Goal: Task Accomplishment & Management: Use online tool/utility

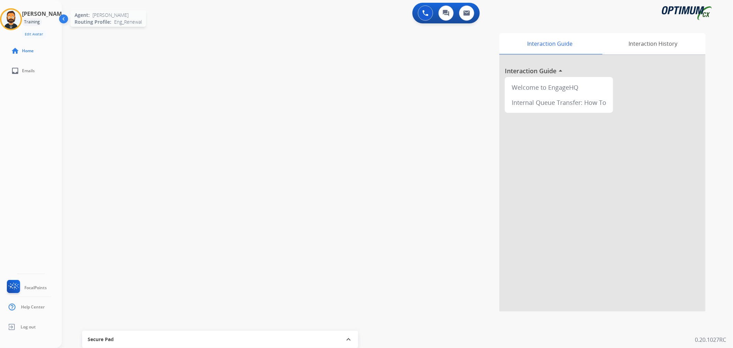
click at [21, 23] on img at bounding box center [10, 19] width 19 height 19
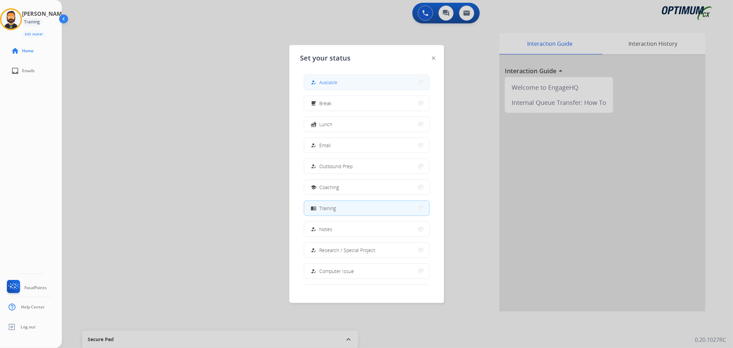
click at [321, 78] on button "how_to_reg Available" at bounding box center [366, 82] width 125 height 15
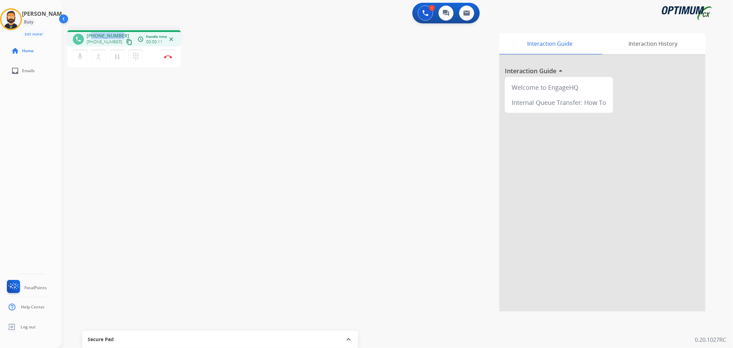
drag, startPoint x: 119, startPoint y: 33, endPoint x: 91, endPoint y: 35, distance: 28.2
click at [91, 35] on span "[PHONE_NUMBER]" at bounding box center [108, 35] width 43 height 7
copy span "8327449005"
click at [169, 55] on img at bounding box center [168, 56] width 8 height 3
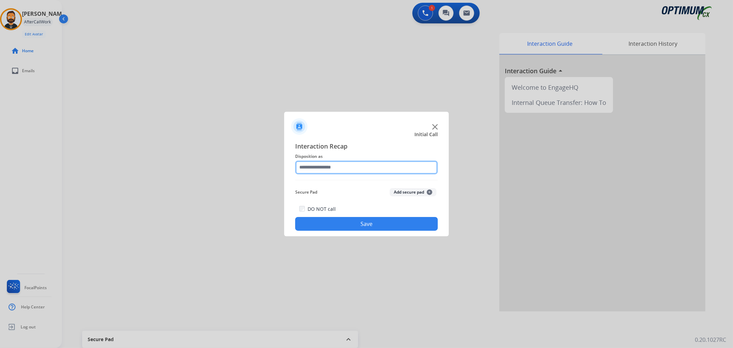
click at [327, 169] on input "text" at bounding box center [366, 168] width 143 height 14
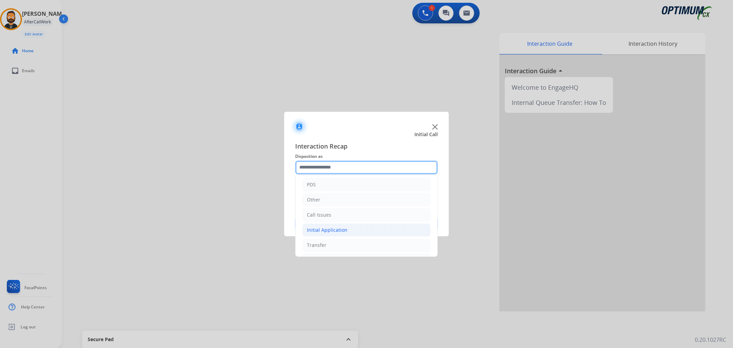
scroll to position [47, 0]
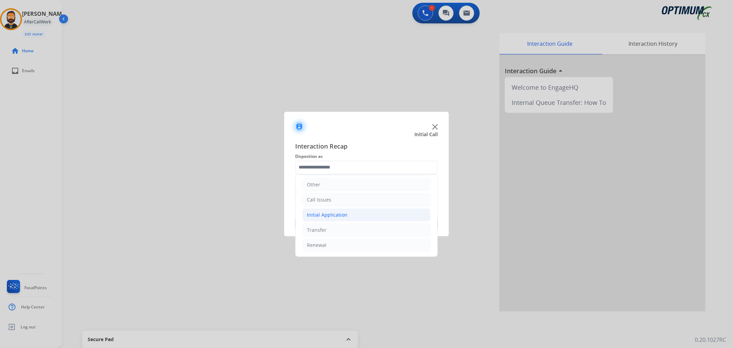
click at [335, 216] on div "Initial Application" at bounding box center [327, 214] width 41 height 7
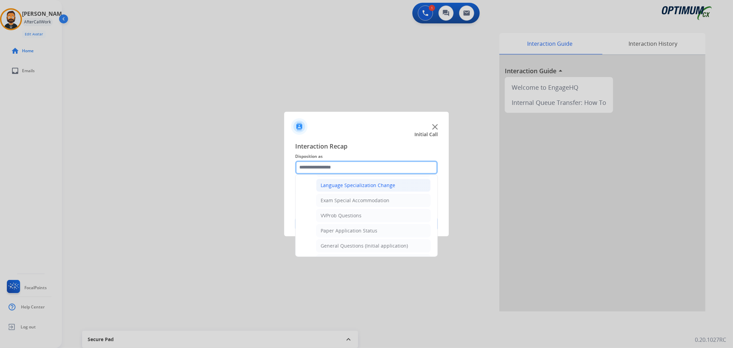
scroll to position [365, 0]
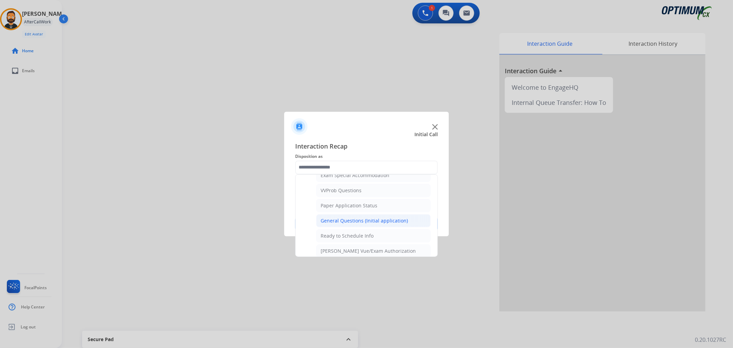
click at [356, 218] on div "General Questions (Initial application)" at bounding box center [364, 220] width 87 height 7
type input "**********"
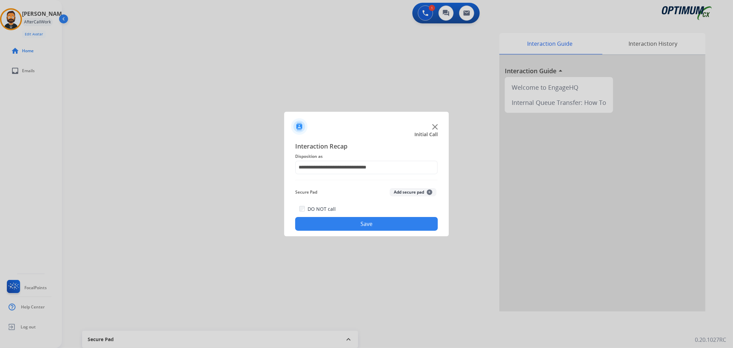
click at [356, 219] on button "Save" at bounding box center [366, 224] width 143 height 14
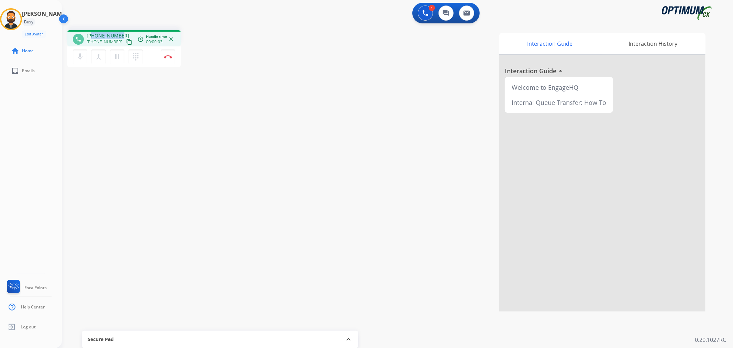
drag, startPoint x: 120, startPoint y: 30, endPoint x: 93, endPoint y: 34, distance: 26.8
click at [93, 34] on div "phone [PHONE_NUMBER] [PHONE_NUMBER] content_copy access_time Call metrics Queue…" at bounding box center [123, 38] width 113 height 16
copy span "2153654702"
click at [170, 57] on img at bounding box center [168, 56] width 8 height 3
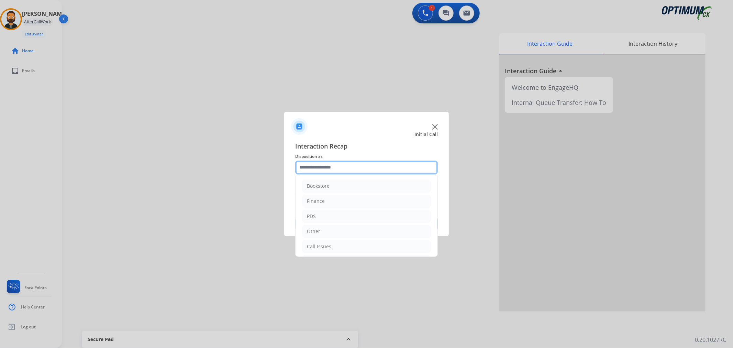
click at [329, 171] on input "text" at bounding box center [366, 168] width 143 height 14
click at [346, 217] on li "Initial Application" at bounding box center [367, 214] width 128 height 13
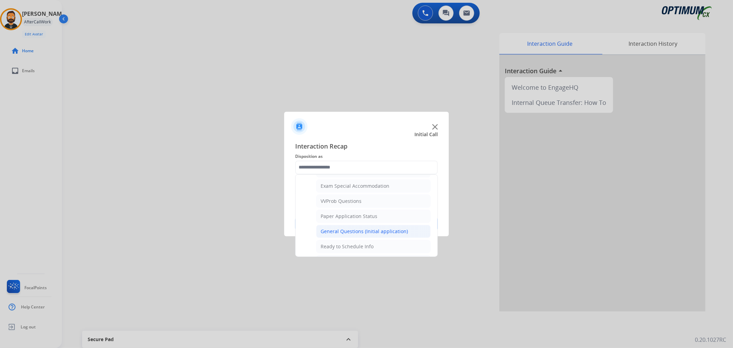
click at [351, 234] on div "General Questions (Initial application)" at bounding box center [364, 231] width 87 height 7
type input "**********"
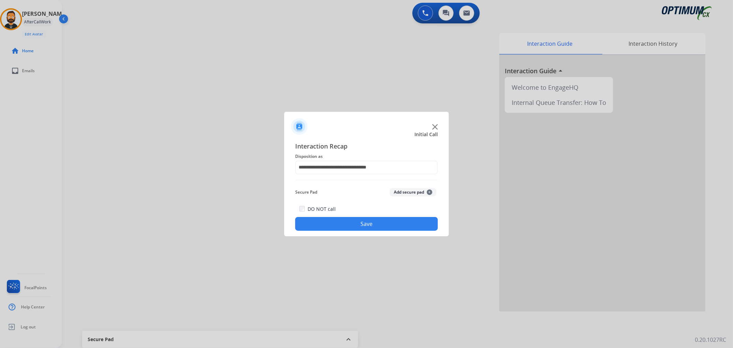
click at [356, 229] on button "Save" at bounding box center [366, 224] width 143 height 14
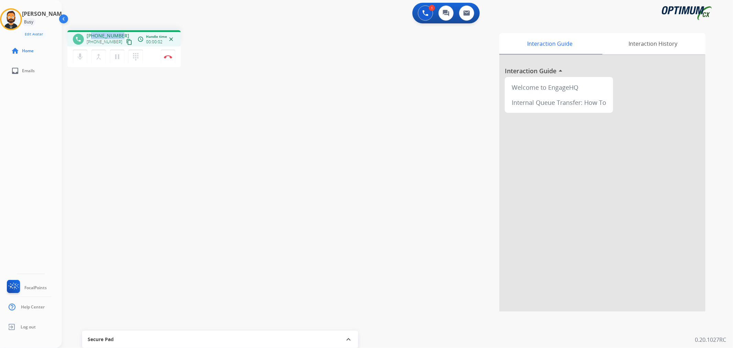
drag, startPoint x: 121, startPoint y: 30, endPoint x: 91, endPoint y: 33, distance: 30.7
click at [91, 33] on div "phone [PHONE_NUMBER] [PHONE_NUMBER] content_copy access_time Call metrics Queue…" at bounding box center [123, 38] width 113 height 16
copy span "7872430571"
click at [120, 56] on mat-icon "pause" at bounding box center [117, 57] width 8 height 8
click at [424, 11] on img at bounding box center [426, 13] width 6 height 6
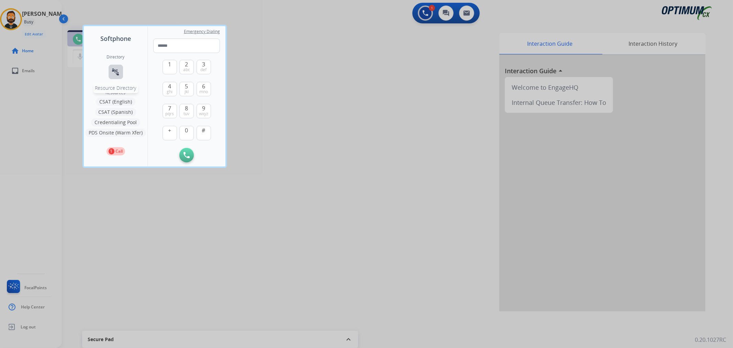
click at [114, 66] on button "connect_without_contact Resource Directory" at bounding box center [116, 72] width 14 height 14
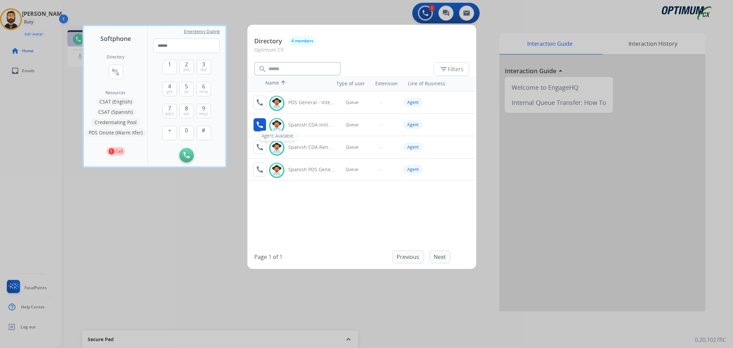
click at [256, 124] on mat-icon "call" at bounding box center [260, 125] width 8 height 8
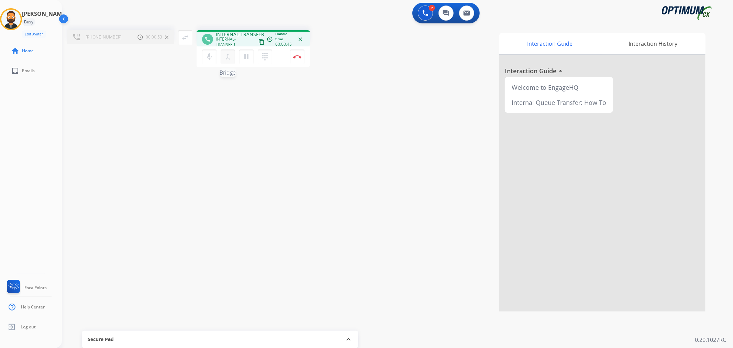
click at [230, 56] on mat-icon "merge_type" at bounding box center [228, 57] width 8 height 8
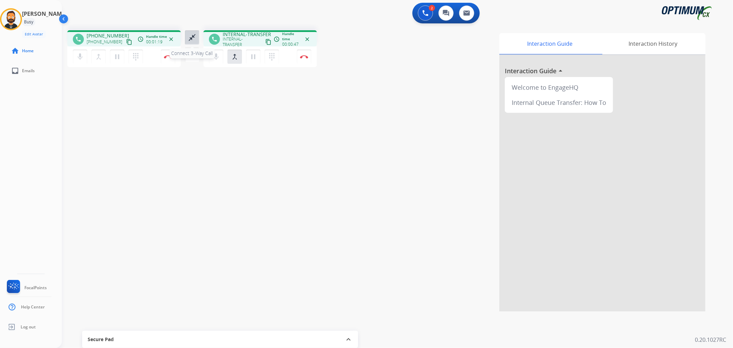
click at [192, 36] on mat-icon "close_fullscreen" at bounding box center [192, 37] width 8 height 8
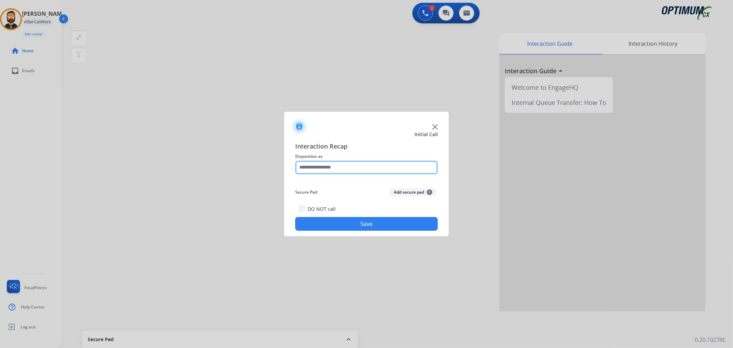
click at [347, 165] on input "text" at bounding box center [366, 168] width 143 height 14
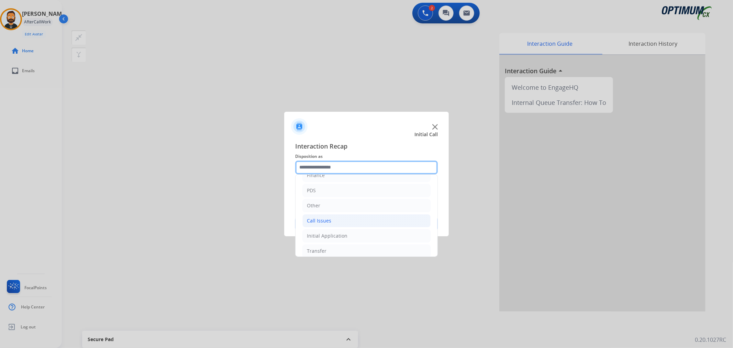
scroll to position [47, 0]
click at [350, 216] on li "Initial Application" at bounding box center [367, 214] width 128 height 13
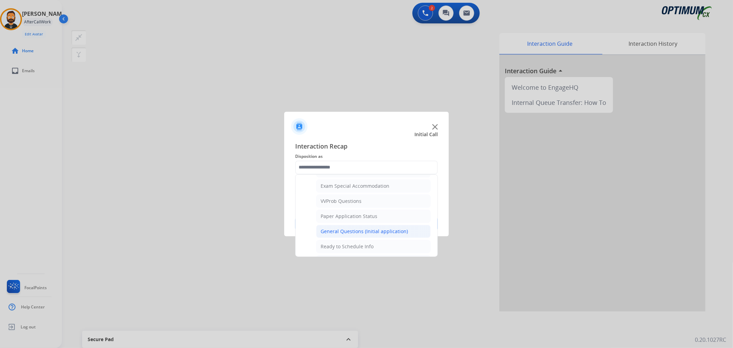
click at [340, 228] on li "General Questions (Initial application)" at bounding box center [373, 231] width 114 height 13
type input "**********"
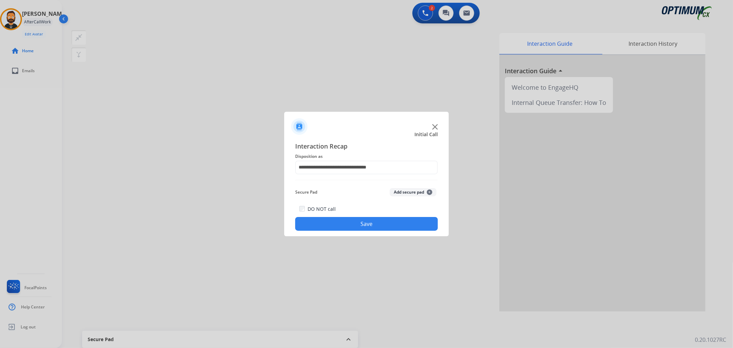
click at [340, 228] on button "Save" at bounding box center [366, 224] width 143 height 14
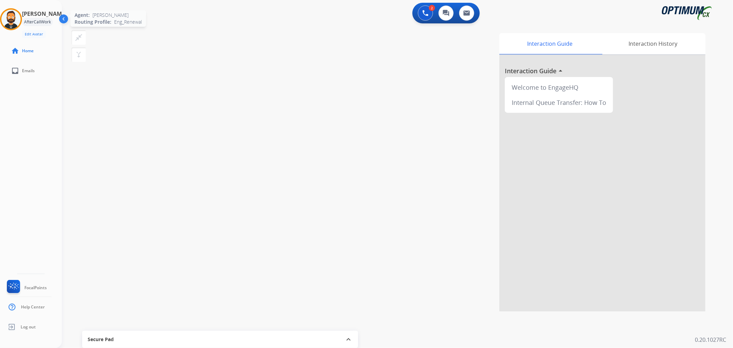
click at [12, 17] on img at bounding box center [10, 19] width 19 height 19
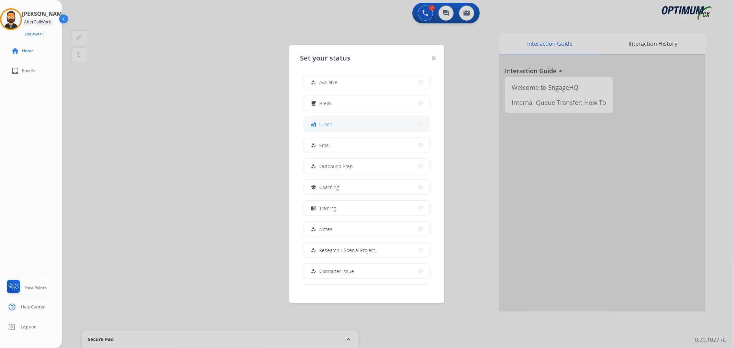
click at [356, 128] on button "fastfood Lunch" at bounding box center [366, 124] width 125 height 15
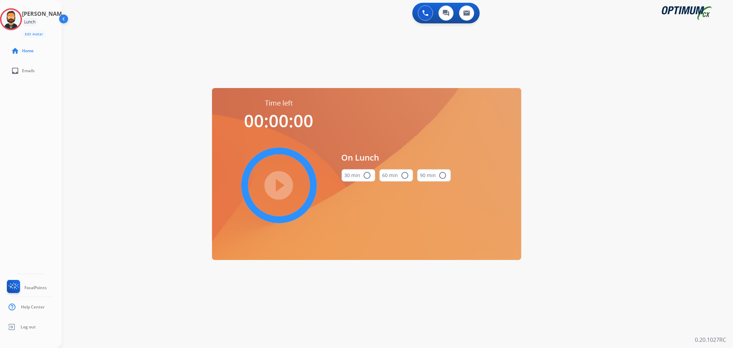
click at [361, 178] on button "30 min radio_button_unchecked" at bounding box center [359, 175] width 34 height 12
click at [277, 187] on mat-icon "play_circle_filled" at bounding box center [279, 185] width 8 height 8
click at [14, 20] on icon at bounding box center [11, 19] width 22 height 22
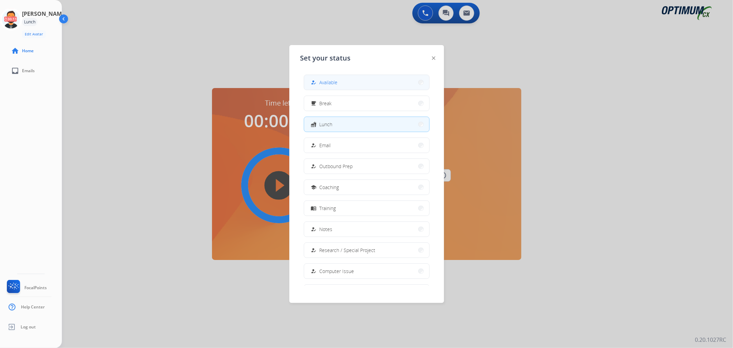
click at [335, 85] on span "Available" at bounding box center [329, 82] width 18 height 7
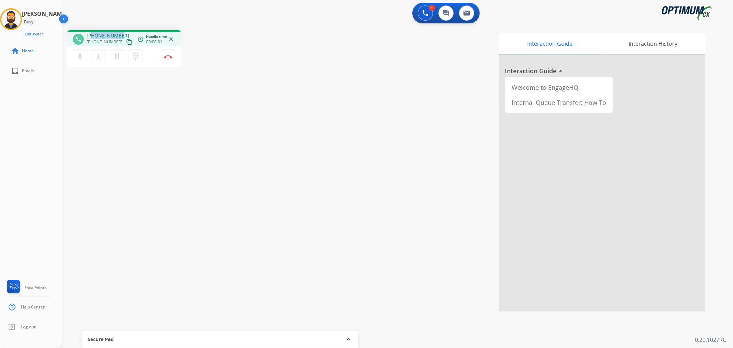
drag, startPoint x: 121, startPoint y: 30, endPoint x: 92, endPoint y: 34, distance: 28.7
click at [92, 34] on div "phone [PHONE_NUMBER] [PHONE_NUMBER] content_copy access_time Call metrics Queue…" at bounding box center [123, 38] width 113 height 16
copy span "3053897787"
click at [171, 53] on button "Disconnect" at bounding box center [168, 57] width 14 height 14
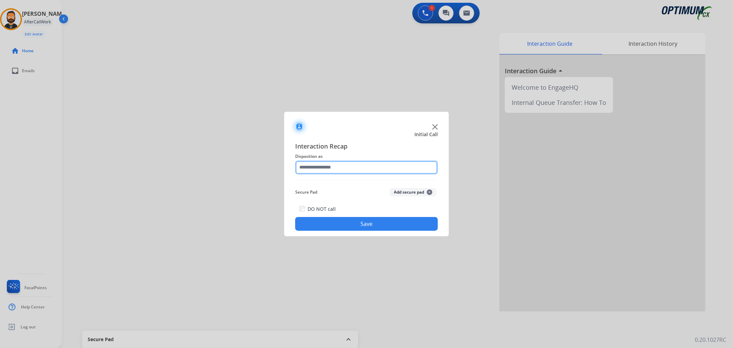
click at [338, 172] on input "text" at bounding box center [366, 168] width 143 height 14
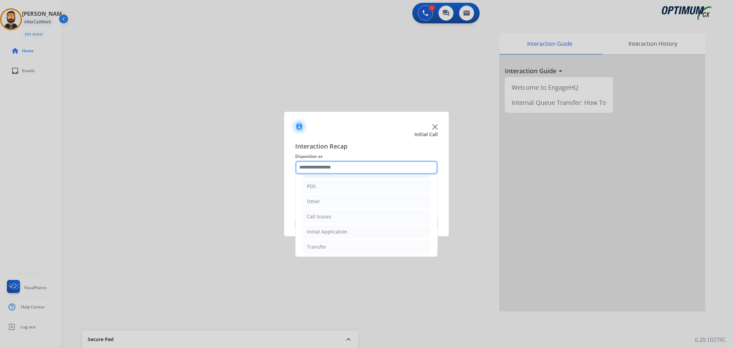
scroll to position [0, 0]
click at [335, 185] on li "Bookstore" at bounding box center [367, 185] width 128 height 13
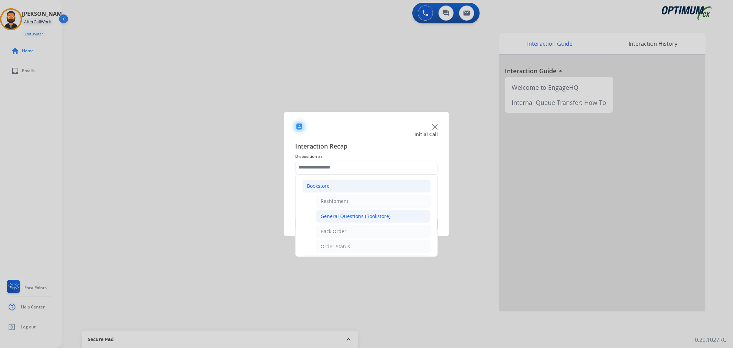
click at [345, 216] on div "General Questions (Bookstore)" at bounding box center [356, 216] width 70 height 7
type input "**********"
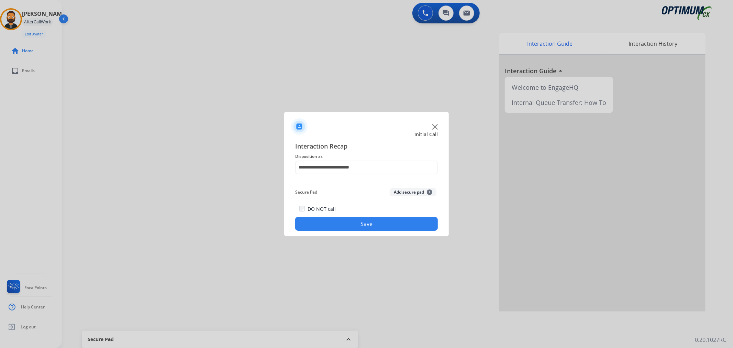
click at [342, 227] on button "Save" at bounding box center [366, 224] width 143 height 14
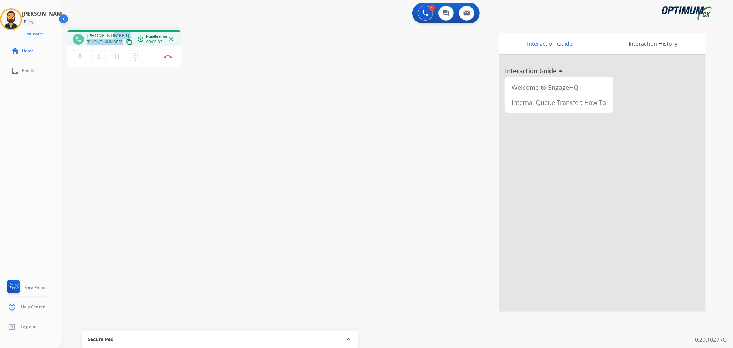
drag, startPoint x: 122, startPoint y: 35, endPoint x: 110, endPoint y: 21, distance: 18.5
click at [110, 29] on div "phone [PHONE_NUMBER] [PHONE_NUMBER] content_copy access_time Call metrics Queue…" at bounding box center [389, 168] width 655 height 287
click at [110, 17] on div "1 Voice Interactions 0 Chat Interactions 0 Email Interactions" at bounding box center [393, 14] width 647 height 22
drag, startPoint x: 121, startPoint y: 32, endPoint x: 93, endPoint y: 34, distance: 27.9
click at [93, 34] on div "[PHONE_NUMBER] [PHONE_NUMBER] content_copy" at bounding box center [110, 39] width 47 height 14
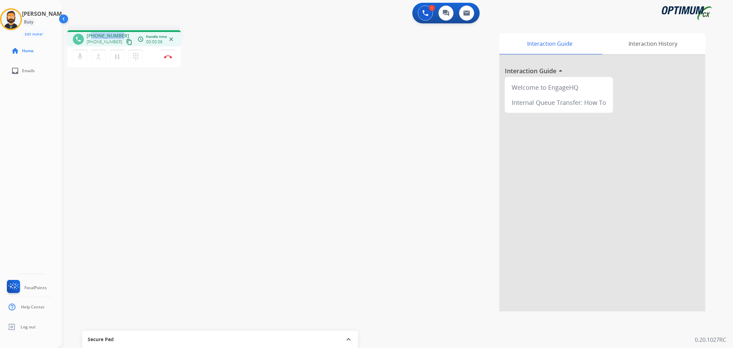
copy span "6165379154"
click at [170, 55] on img at bounding box center [168, 56] width 8 height 3
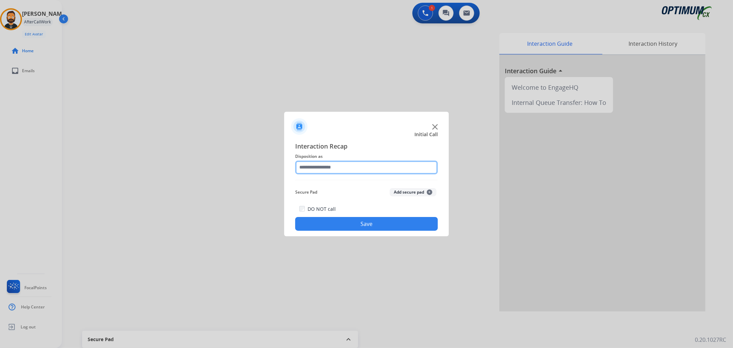
click at [342, 171] on input "text" at bounding box center [366, 168] width 143 height 14
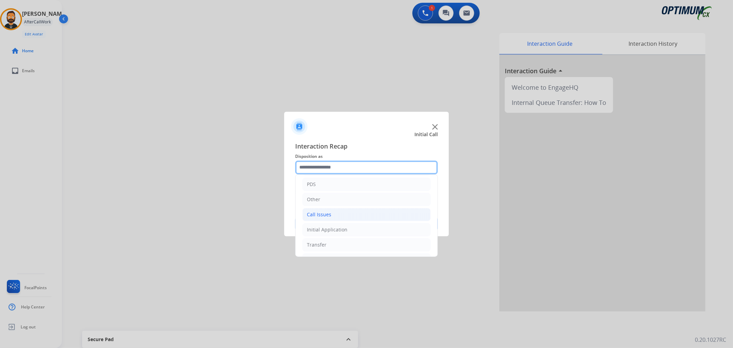
scroll to position [47, 0]
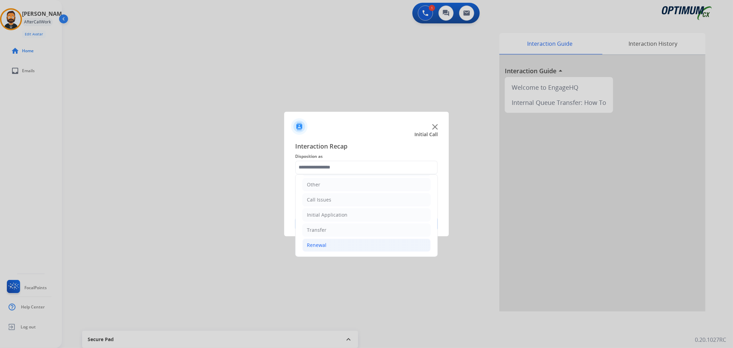
click at [324, 240] on li "Renewal" at bounding box center [367, 245] width 128 height 13
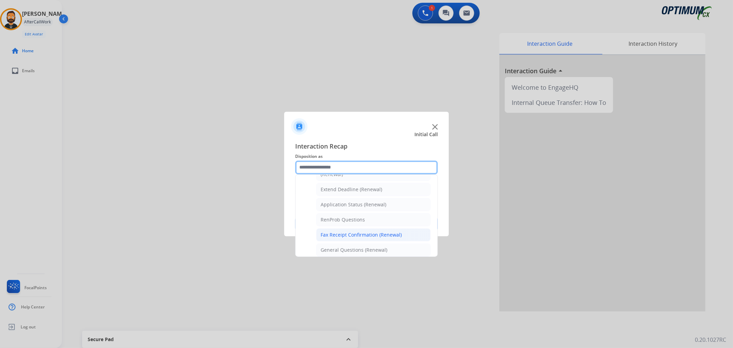
scroll to position [203, 0]
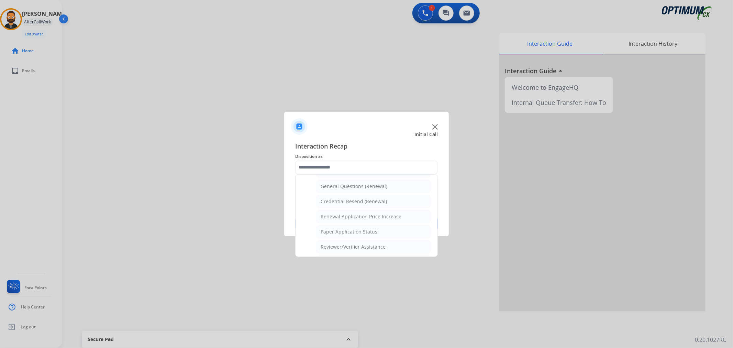
drag, startPoint x: 350, startPoint y: 186, endPoint x: 352, endPoint y: 201, distance: 15.3
click at [350, 186] on div "General Questions (Renewal)" at bounding box center [354, 186] width 67 height 7
type input "**********"
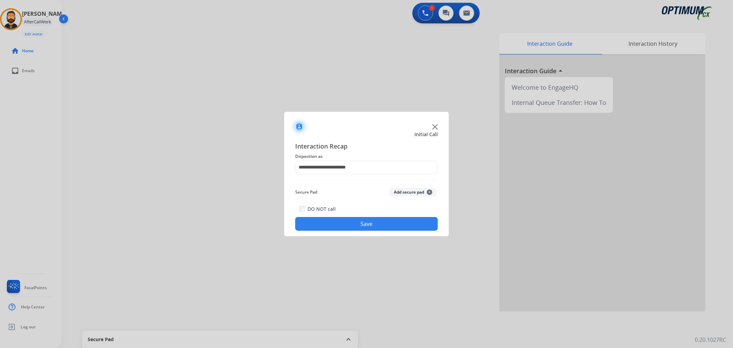
click at [345, 219] on button "Save" at bounding box center [366, 224] width 143 height 14
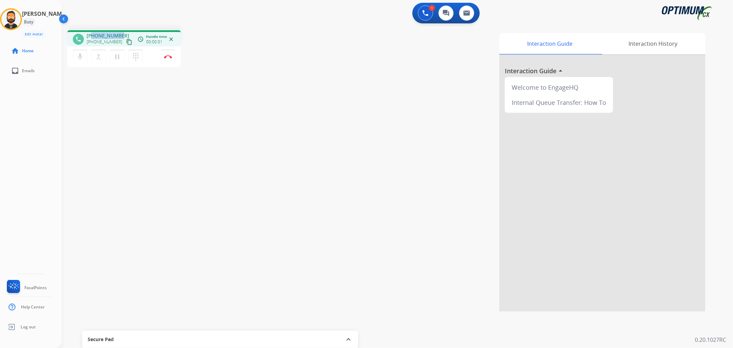
drag, startPoint x: 120, startPoint y: 35, endPoint x: 91, endPoint y: 32, distance: 29.0
click at [91, 32] on div "[PHONE_NUMBER] [PHONE_NUMBER] content_copy" at bounding box center [110, 39] width 47 height 14
copy span "6123789375"
click at [166, 58] on img at bounding box center [168, 56] width 8 height 3
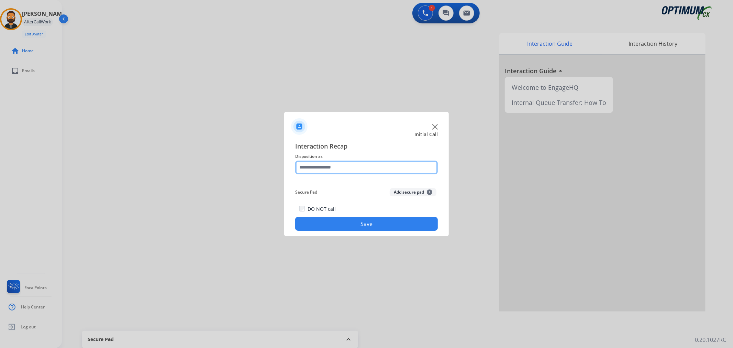
click at [359, 166] on input "text" at bounding box center [366, 168] width 143 height 14
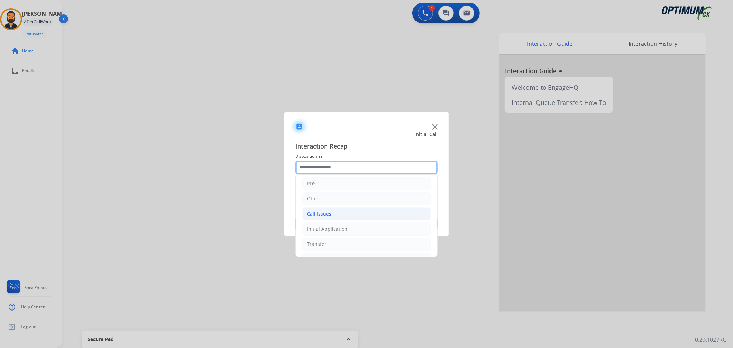
scroll to position [47, 0]
click at [329, 212] on div "Initial Application" at bounding box center [327, 214] width 41 height 7
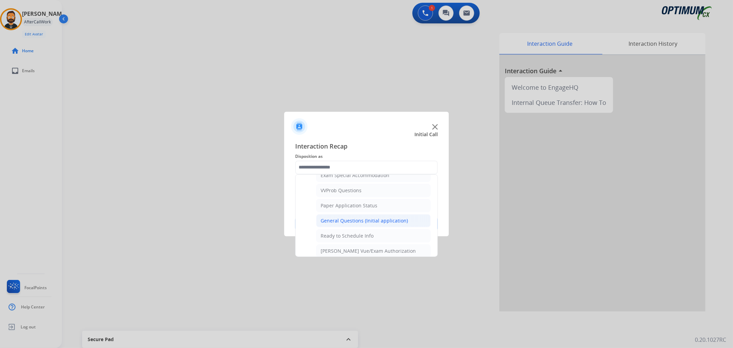
click at [347, 223] on div "General Questions (Initial application)" at bounding box center [364, 220] width 87 height 7
type input "**********"
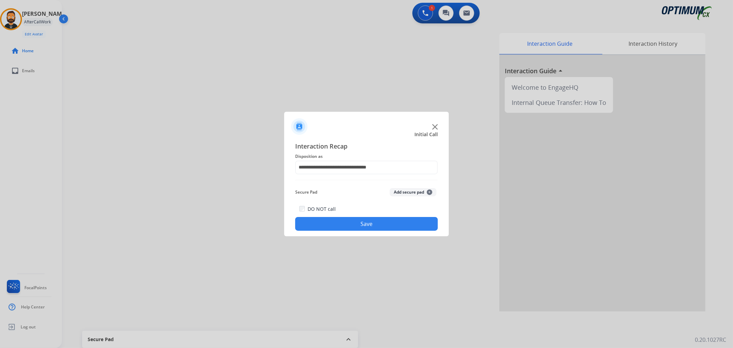
click at [347, 223] on button "Save" at bounding box center [366, 224] width 143 height 14
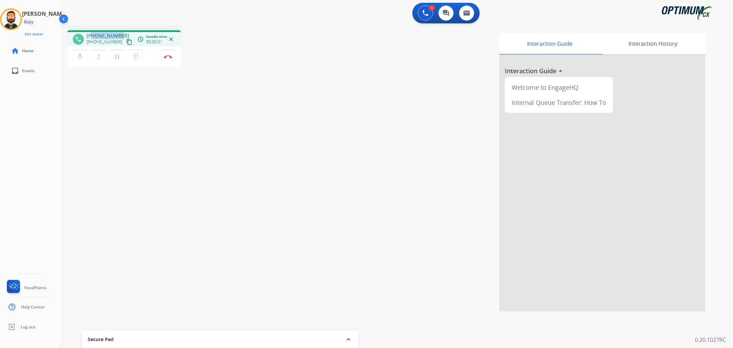
drag, startPoint x: 122, startPoint y: 33, endPoint x: 91, endPoint y: 33, distance: 30.9
click at [91, 33] on div "[PHONE_NUMBER] [PHONE_NUMBER] content_copy" at bounding box center [110, 39] width 47 height 14
copy span "6123252086"
click at [171, 56] on img at bounding box center [168, 56] width 8 height 3
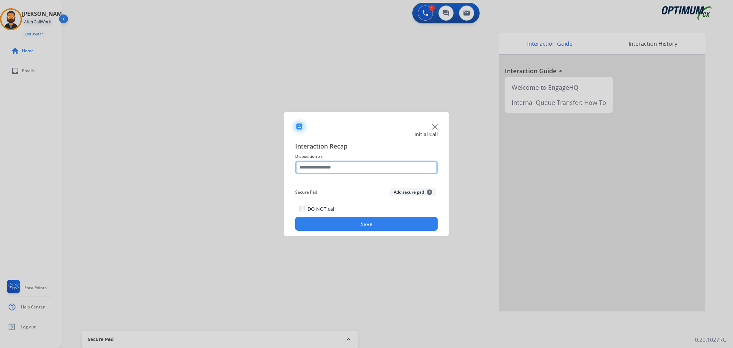
click at [332, 167] on input "text" at bounding box center [366, 168] width 143 height 14
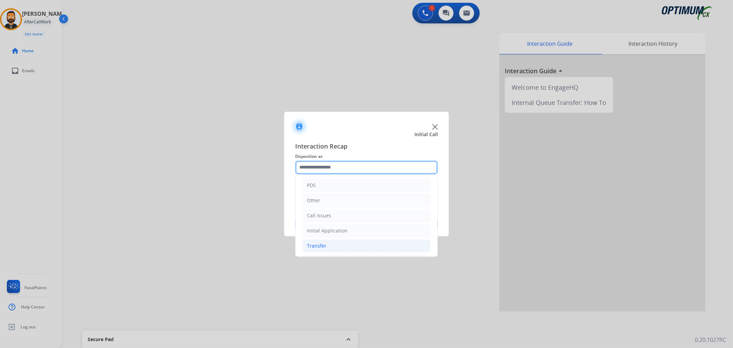
scroll to position [47, 0]
click at [323, 245] on div "Renewal" at bounding box center [317, 245] width 20 height 7
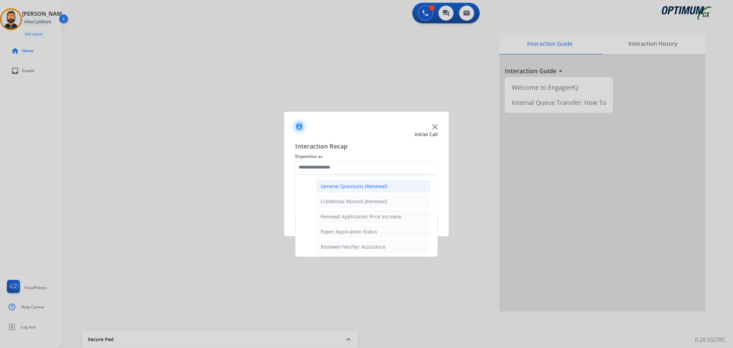
click at [338, 184] on div "General Questions (Renewal)" at bounding box center [354, 186] width 67 height 7
type input "**********"
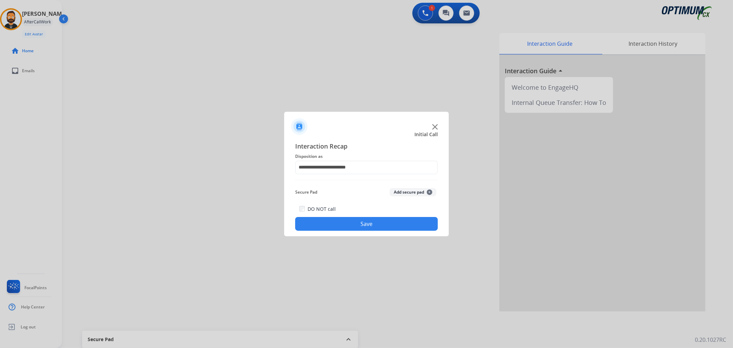
click at [331, 221] on button "Save" at bounding box center [366, 224] width 143 height 14
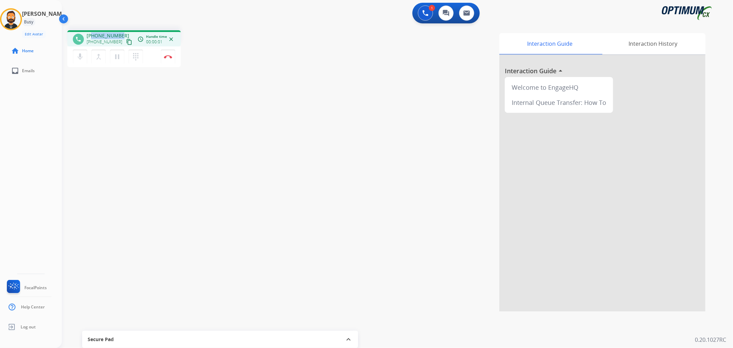
drag, startPoint x: 120, startPoint y: 34, endPoint x: 93, endPoint y: 33, distance: 27.5
click at [93, 33] on div "[PHONE_NUMBER] [PHONE_NUMBER] content_copy" at bounding box center [110, 39] width 47 height 14
copy span "3012812711"
click at [170, 56] on img at bounding box center [168, 56] width 8 height 3
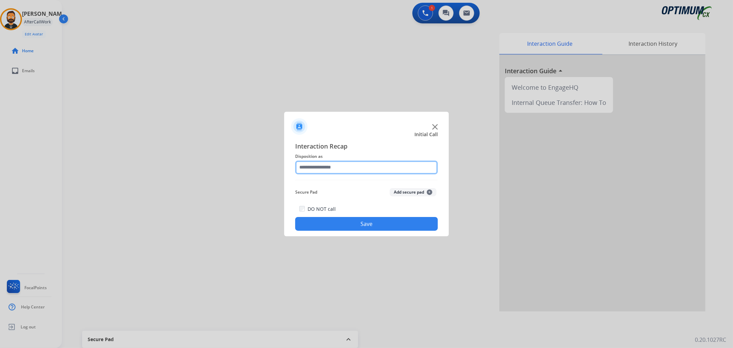
click at [323, 166] on input "text" at bounding box center [366, 168] width 143 height 14
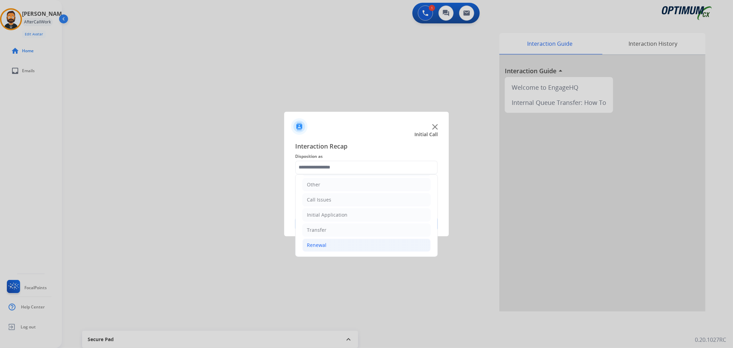
click at [331, 246] on li "Renewal" at bounding box center [367, 245] width 128 height 13
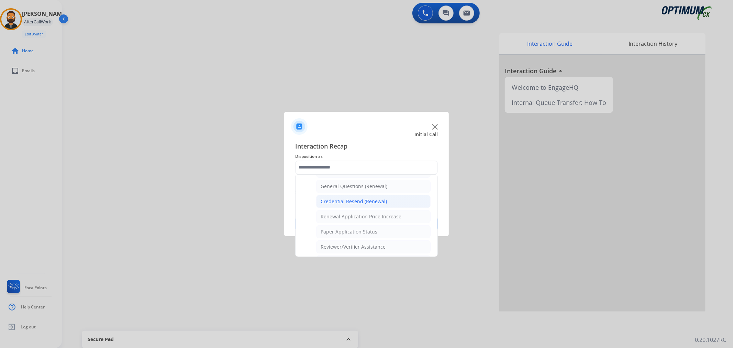
click at [363, 201] on div "Credential Resend (Renewal)" at bounding box center [354, 201] width 66 height 7
type input "**********"
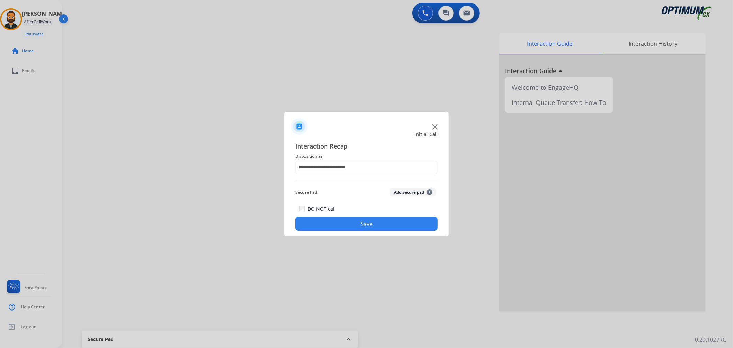
click at [345, 226] on button "Save" at bounding box center [366, 224] width 143 height 14
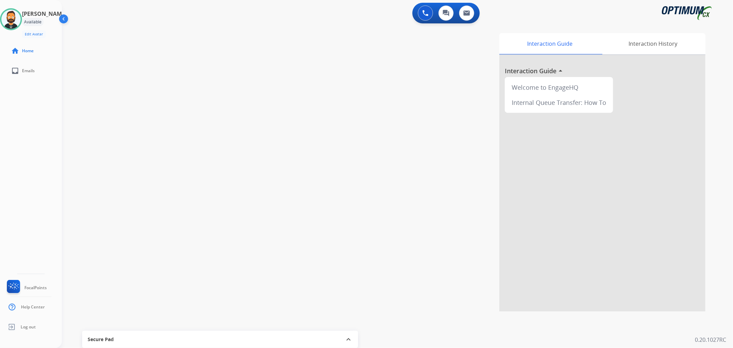
drag, startPoint x: 18, startPoint y: 16, endPoint x: 55, endPoint y: 32, distance: 40.5
click at [18, 16] on img at bounding box center [10, 19] width 19 height 19
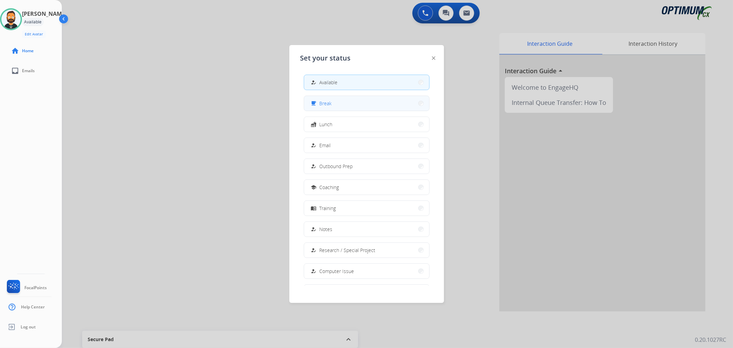
click at [325, 107] on div "free_breakfast Break" at bounding box center [321, 103] width 22 height 8
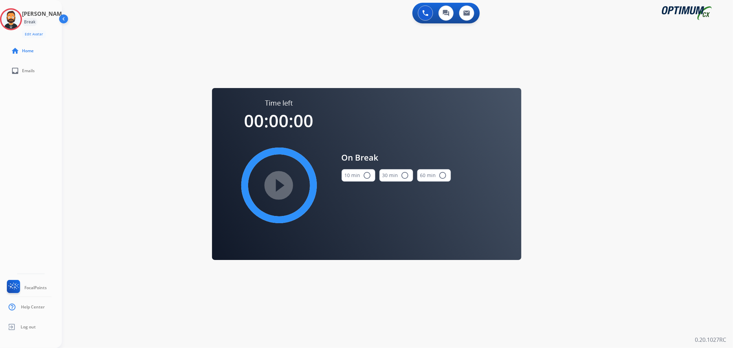
click at [350, 175] on button "10 min radio_button_unchecked" at bounding box center [359, 175] width 34 height 12
click at [282, 189] on mat-icon "play_circle_filled" at bounding box center [279, 185] width 8 height 8
drag, startPoint x: 17, startPoint y: 13, endPoint x: 26, endPoint y: 14, distance: 9.7
click at [17, 13] on icon at bounding box center [11, 19] width 22 height 22
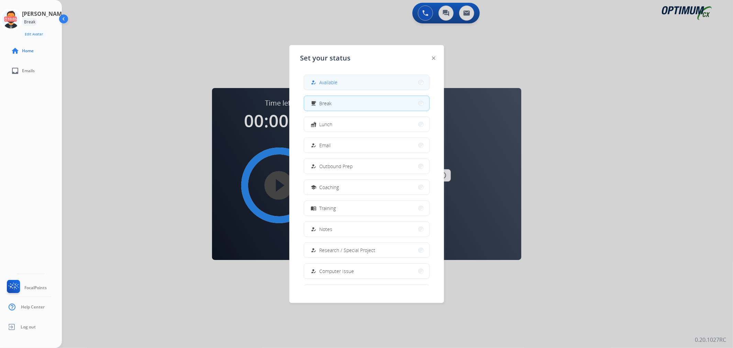
click at [325, 82] on span "Available" at bounding box center [329, 82] width 18 height 7
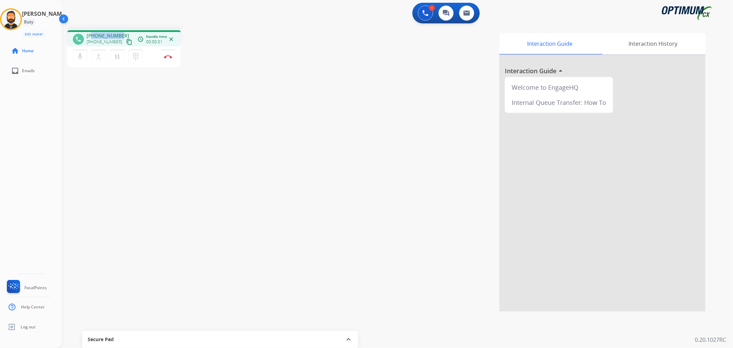
drag, startPoint x: 121, startPoint y: 33, endPoint x: 92, endPoint y: 33, distance: 29.2
click at [92, 33] on div "[PHONE_NUMBER] [PHONE_NUMBER] content_copy" at bounding box center [110, 39] width 47 height 14
copy span "9373054403"
click at [168, 59] on button "Disconnect" at bounding box center [168, 57] width 14 height 14
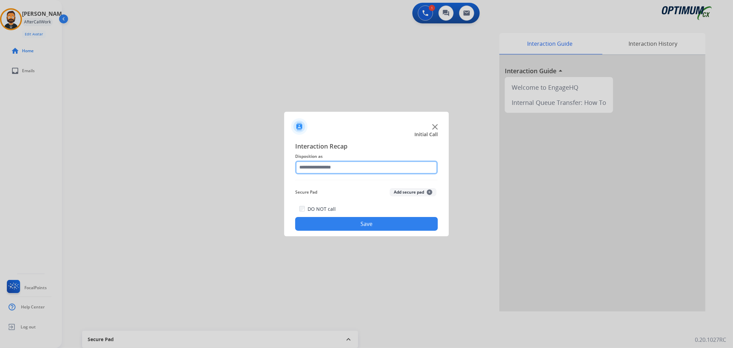
click at [338, 168] on input "text" at bounding box center [366, 168] width 143 height 14
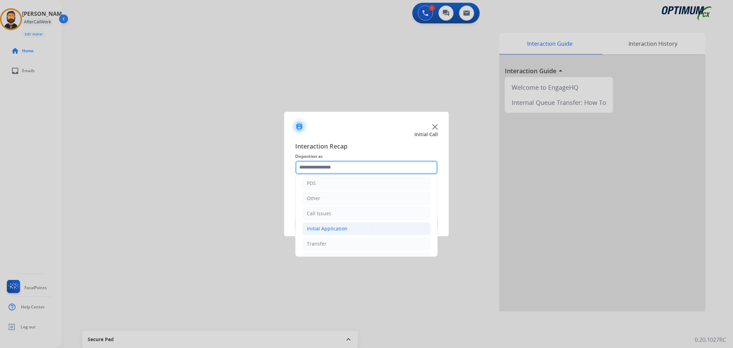
scroll to position [47, 0]
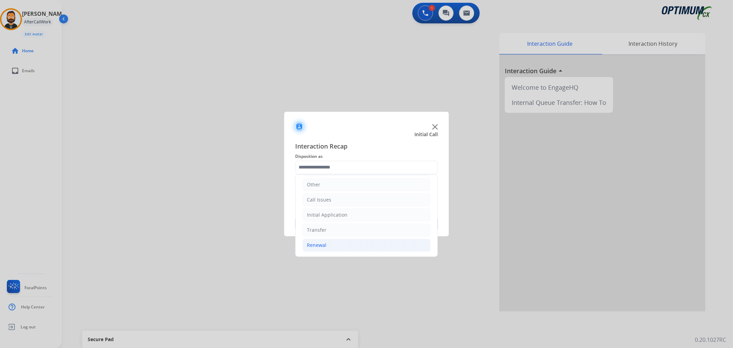
click at [320, 246] on div "Renewal" at bounding box center [317, 245] width 20 height 7
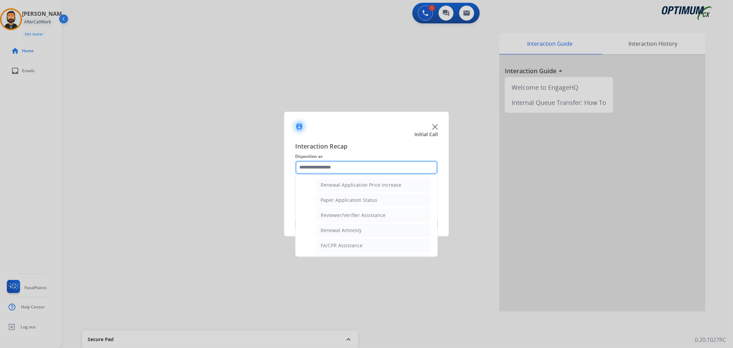
scroll to position [267, 0]
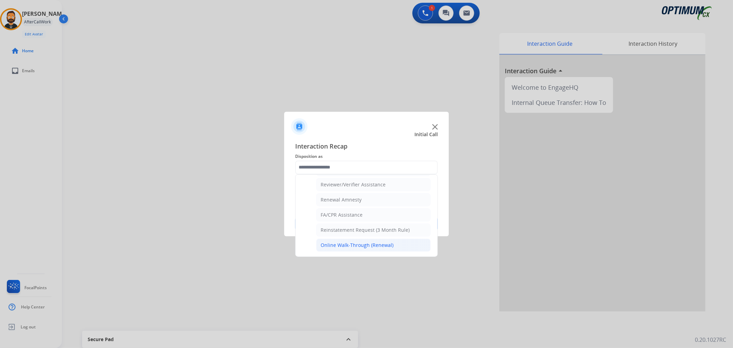
click at [334, 239] on li "Online Walk-Through (Renewal)" at bounding box center [373, 245] width 114 height 13
type input "**********"
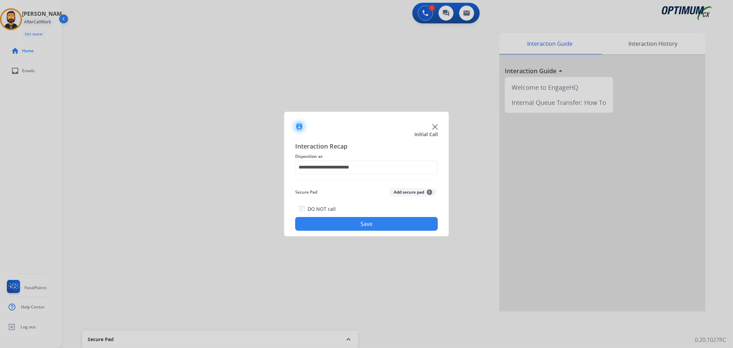
click at [337, 226] on button "Save" at bounding box center [366, 224] width 143 height 14
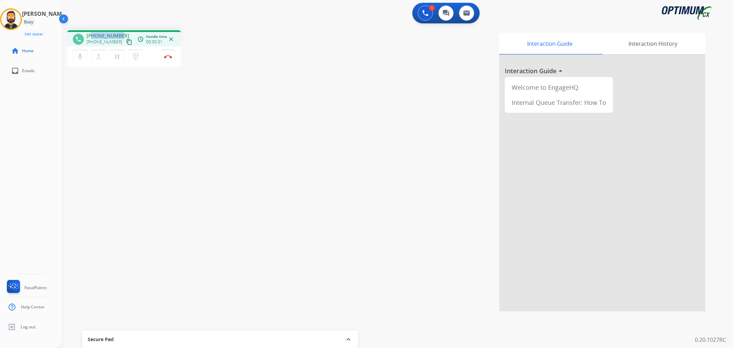
drag, startPoint x: 122, startPoint y: 32, endPoint x: 91, endPoint y: 35, distance: 31.4
click at [91, 35] on div "[PHONE_NUMBER] [PHONE_NUMBER] content_copy" at bounding box center [110, 39] width 47 height 14
copy span "3179359782"
click at [164, 57] on img at bounding box center [168, 56] width 8 height 3
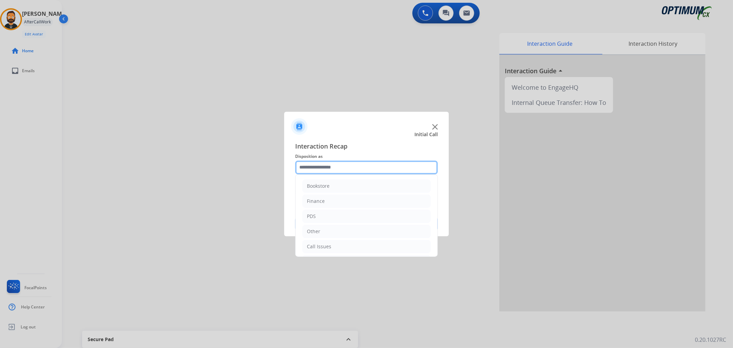
drag, startPoint x: 324, startPoint y: 165, endPoint x: 328, endPoint y: 167, distance: 4.9
click at [324, 165] on input "text" at bounding box center [366, 168] width 143 height 14
click at [335, 239] on li "Renewal" at bounding box center [367, 245] width 128 height 13
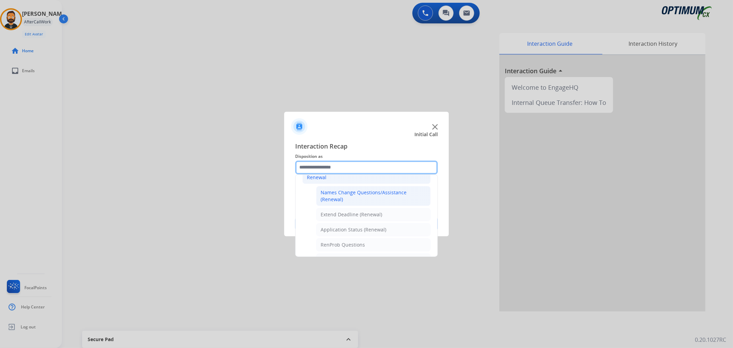
scroll to position [238, 0]
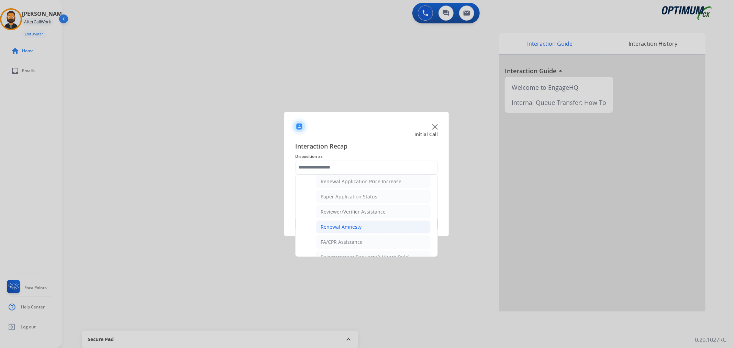
click at [361, 229] on li "Renewal Amnesty" at bounding box center [373, 226] width 114 height 13
type input "**********"
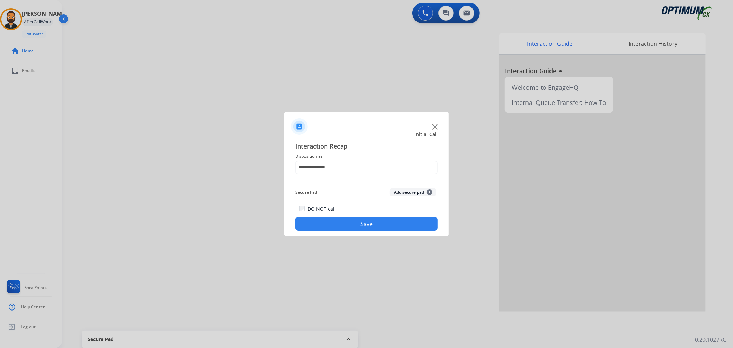
click at [361, 226] on button "Save" at bounding box center [366, 224] width 143 height 14
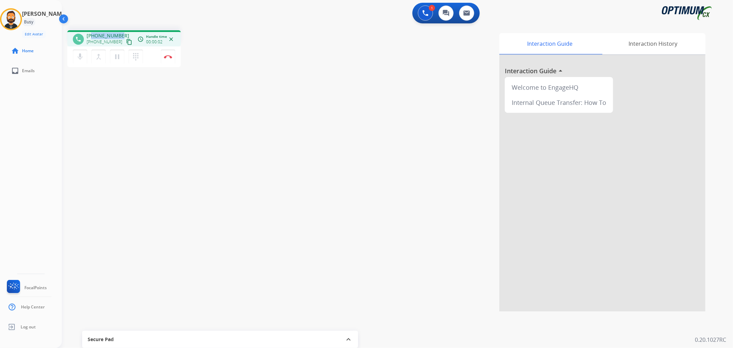
drag, startPoint x: 120, startPoint y: 34, endPoint x: 92, endPoint y: 34, distance: 28.5
click at [92, 34] on div "[PHONE_NUMBER] [PHONE_NUMBER] content_copy" at bounding box center [110, 39] width 47 height 14
click at [119, 54] on mat-icon "pause" at bounding box center [117, 57] width 8 height 8
click at [114, 55] on mat-icon "play_arrow" at bounding box center [117, 57] width 8 height 8
click at [171, 57] on img at bounding box center [168, 56] width 8 height 3
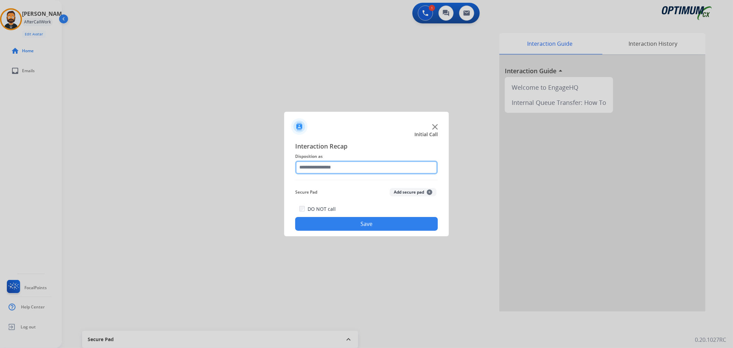
click at [310, 168] on input "text" at bounding box center [366, 168] width 143 height 14
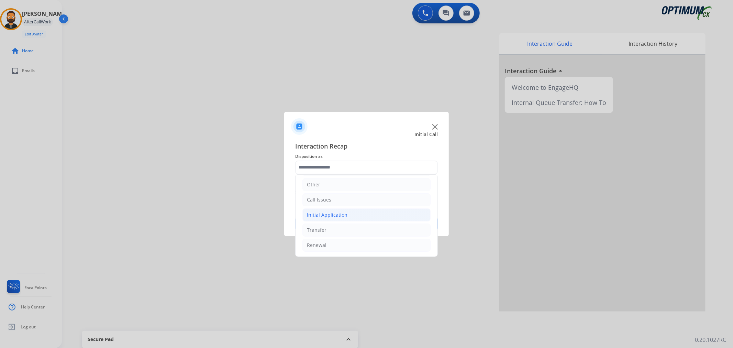
click at [326, 212] on div "Initial Application" at bounding box center [327, 214] width 41 height 7
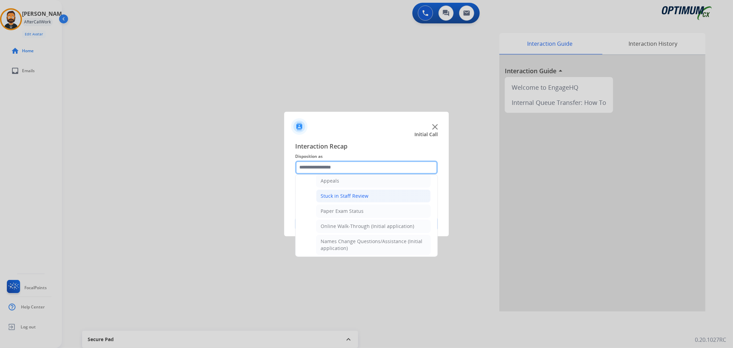
scroll to position [47, 0]
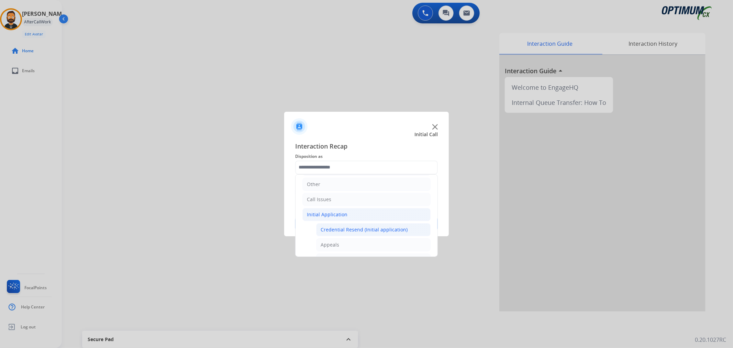
click at [342, 231] on div "Credential Resend (Initial application)" at bounding box center [364, 229] width 87 height 7
type input "**********"
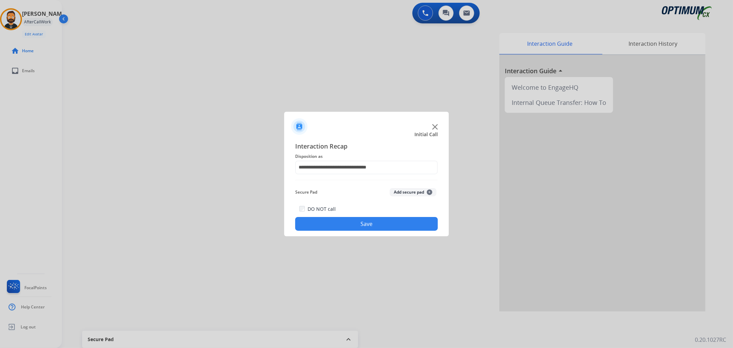
click at [336, 226] on button "Save" at bounding box center [366, 224] width 143 height 14
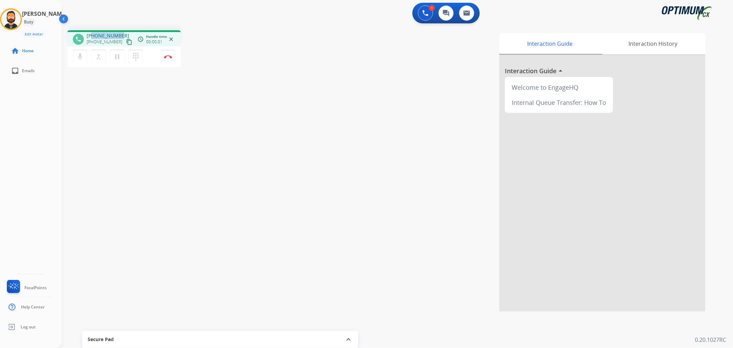
drag, startPoint x: 120, startPoint y: 33, endPoint x: 93, endPoint y: 33, distance: 26.8
click at [93, 33] on div "[PHONE_NUMBER] [PHONE_NUMBER] content_copy" at bounding box center [110, 39] width 47 height 14
click at [166, 55] on img at bounding box center [168, 56] width 8 height 3
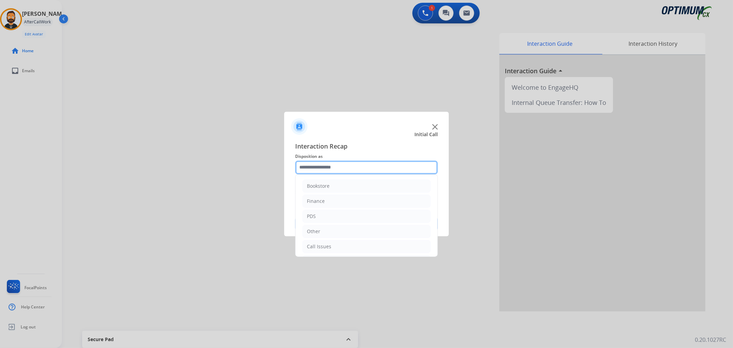
click at [320, 166] on input "text" at bounding box center [366, 168] width 143 height 14
click at [338, 248] on li "Renewal" at bounding box center [367, 245] width 128 height 13
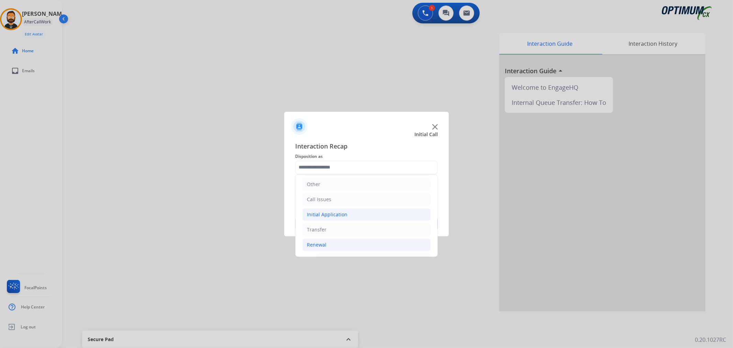
click at [337, 209] on li "Initial Application" at bounding box center [367, 214] width 128 height 13
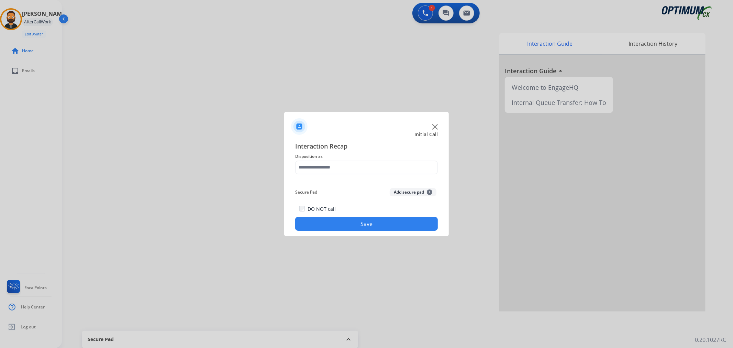
click at [345, 230] on button "Save" at bounding box center [366, 224] width 143 height 14
click at [343, 142] on span "Interaction Recap" at bounding box center [366, 146] width 143 height 11
click at [346, 167] on input "text" at bounding box center [366, 168] width 143 height 14
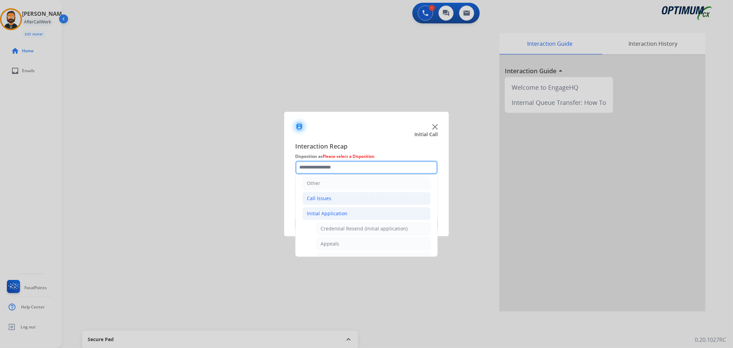
scroll to position [64, 0]
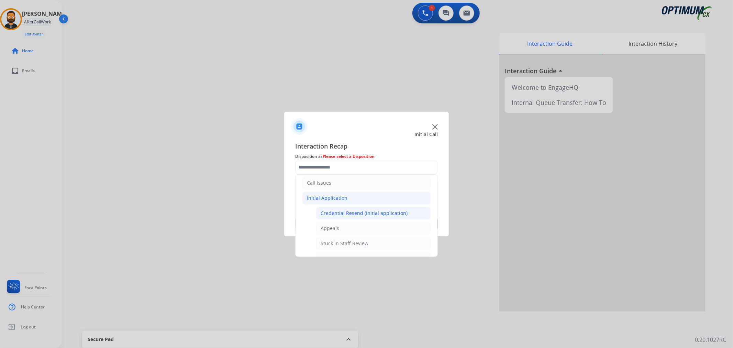
click at [347, 212] on div "Credential Resend (Initial application)" at bounding box center [364, 213] width 87 height 7
type input "**********"
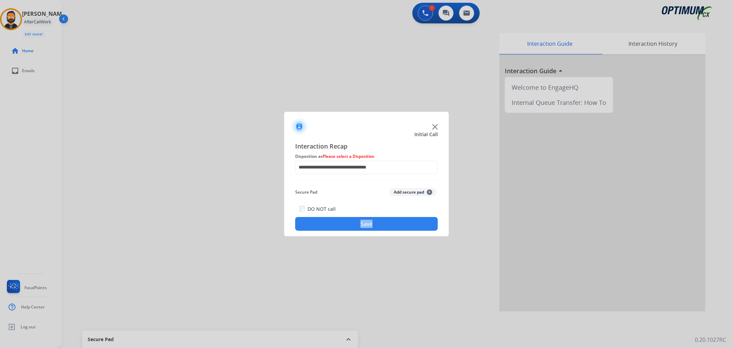
click at [347, 211] on div "DO NOT call Save" at bounding box center [366, 218] width 143 height 26
click at [347, 223] on button "Save" at bounding box center [366, 224] width 143 height 14
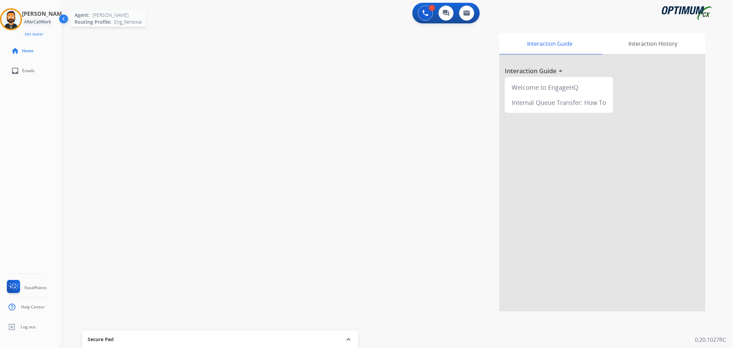
click at [18, 19] on img at bounding box center [10, 19] width 19 height 19
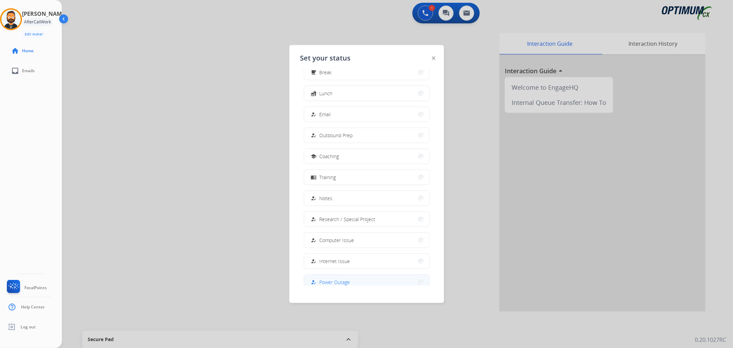
scroll to position [64, 0]
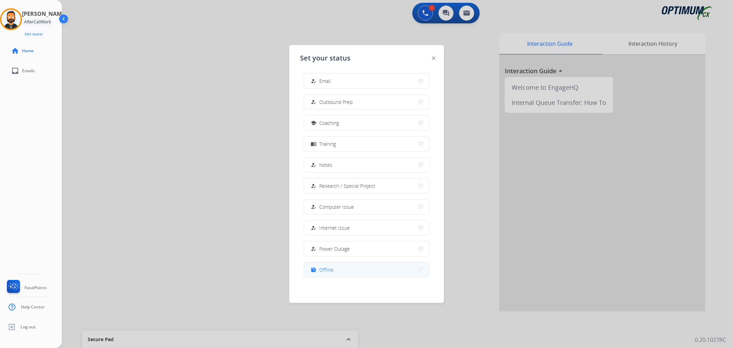
click at [330, 267] on span "Offline" at bounding box center [327, 269] width 14 height 7
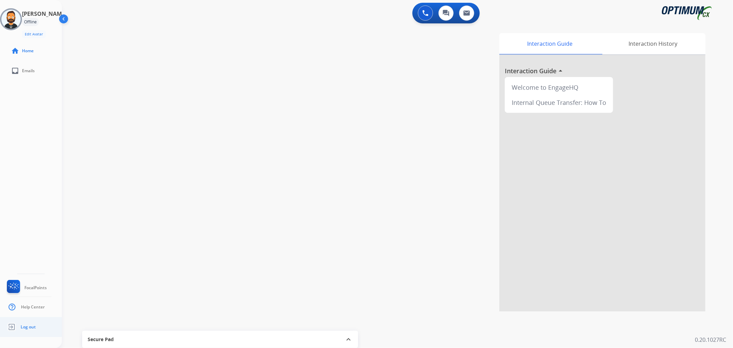
click at [36, 329] on ul "Log out" at bounding box center [31, 327] width 62 height 20
click at [26, 325] on span "Log out" at bounding box center [28, 327] width 15 height 6
